Goal: Transaction & Acquisition: Download file/media

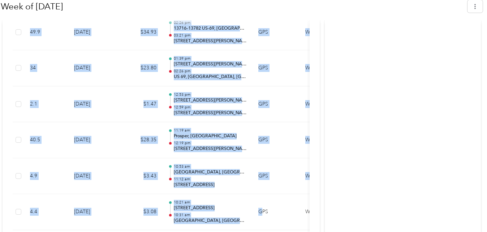
scroll to position [383, 0]
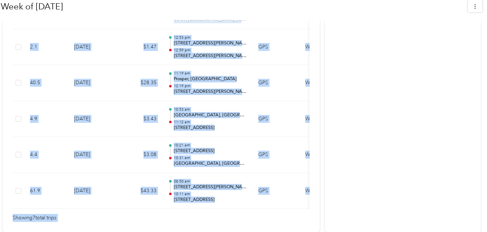
drag, startPoint x: 12, startPoint y: 35, endPoint x: 326, endPoint y: 205, distance: 356.9
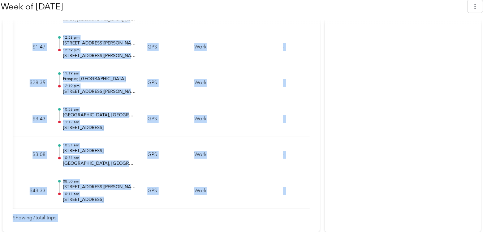
scroll to position [0, 123]
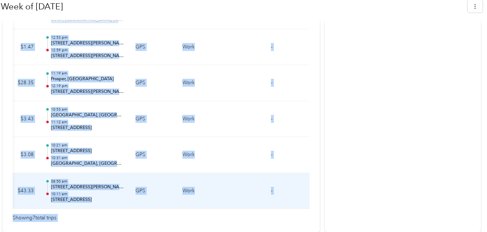
copy div "Loremi Dolorsi Ametcon Adipi $ 254.08 Elitsedd eiusm 692.8 te Incididu utla $ 9…"
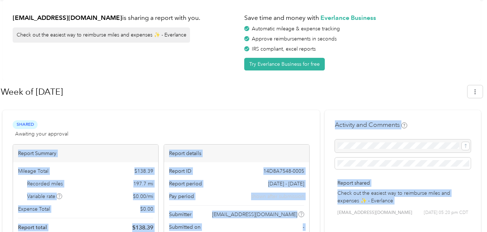
scroll to position [0, 0]
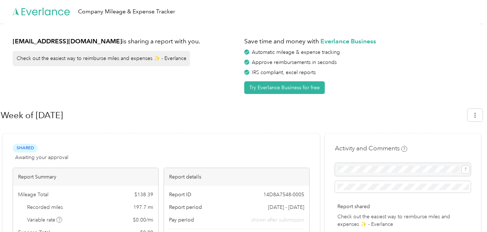
click at [181, 103] on div "[EMAIL_ADDRESS][DOMAIN_NAME] is sharing a report with you. Check out the easies…" at bounding box center [242, 63] width 478 height 81
click at [483, 116] on button "button" at bounding box center [474, 115] width 15 height 13
click at [459, 146] on span "Download" at bounding box center [458, 150] width 24 height 8
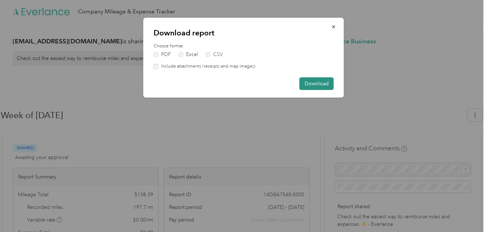
click at [321, 87] on button "Download" at bounding box center [316, 83] width 34 height 13
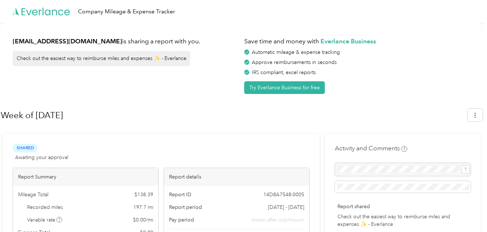
click at [466, 28] on div "[EMAIL_ADDRESS][DOMAIN_NAME] is sharing a report with you. Check out the easies…" at bounding box center [242, 63] width 478 height 81
